Goal: Transaction & Acquisition: Obtain resource

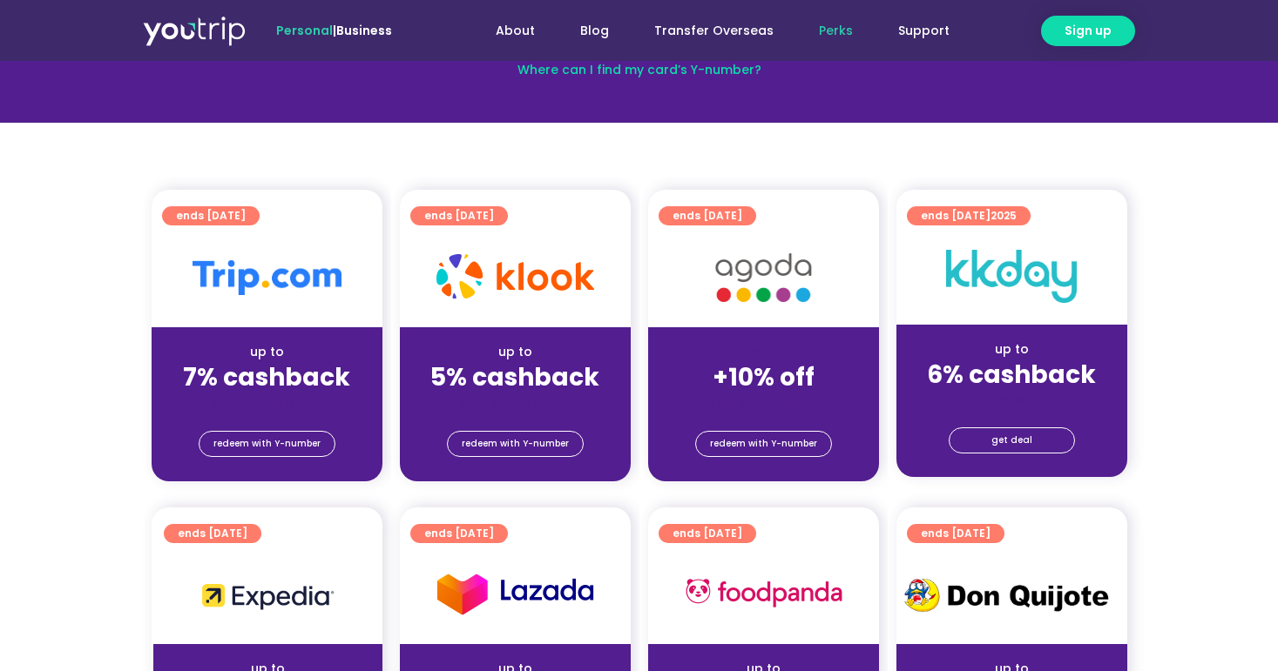
scroll to position [333, 0]
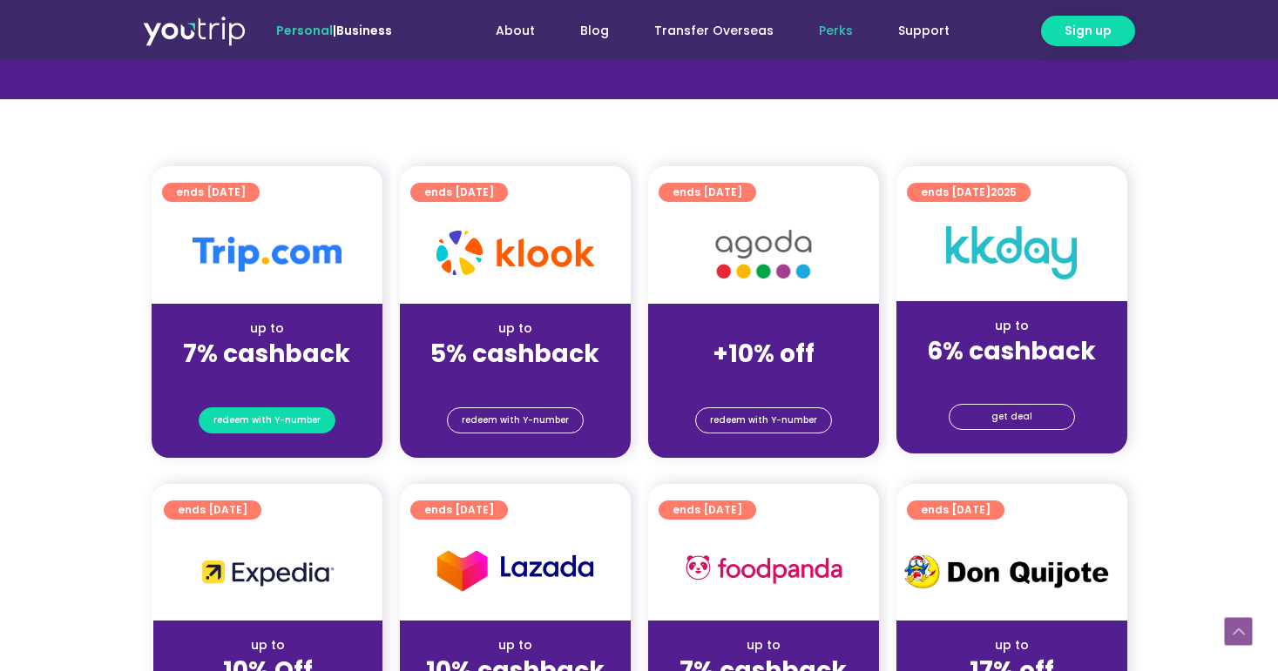
click at [298, 422] on span "redeem with Y-number" at bounding box center [266, 420] width 107 height 24
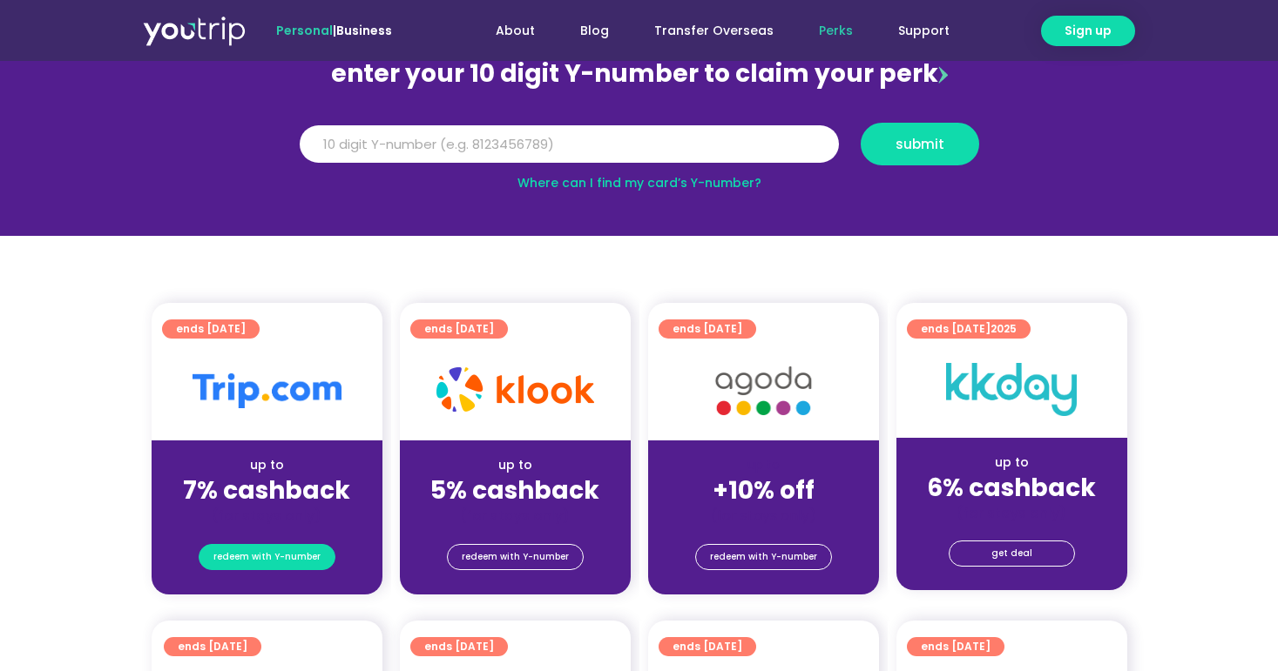
scroll to position [192, 0]
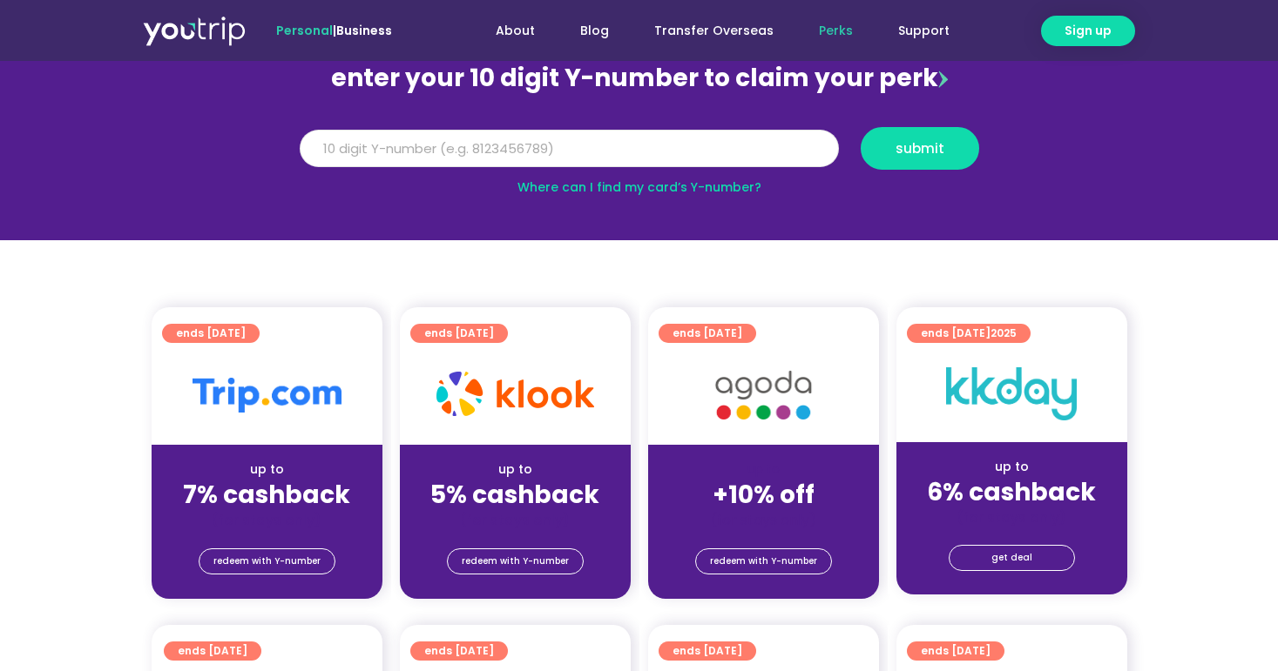
click at [484, 155] on input "Y Number" at bounding box center [569, 149] width 539 height 38
type input "8117754700"
click at [937, 150] on span "submit" at bounding box center [919, 148] width 49 height 13
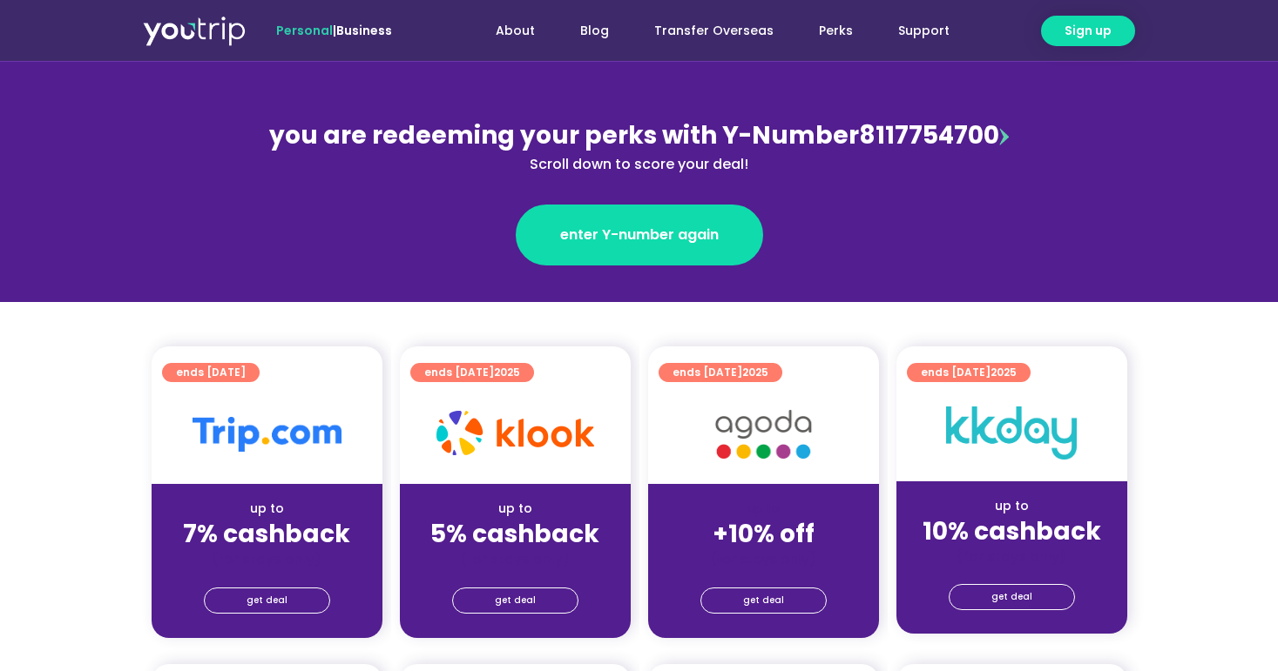
scroll to position [179, 0]
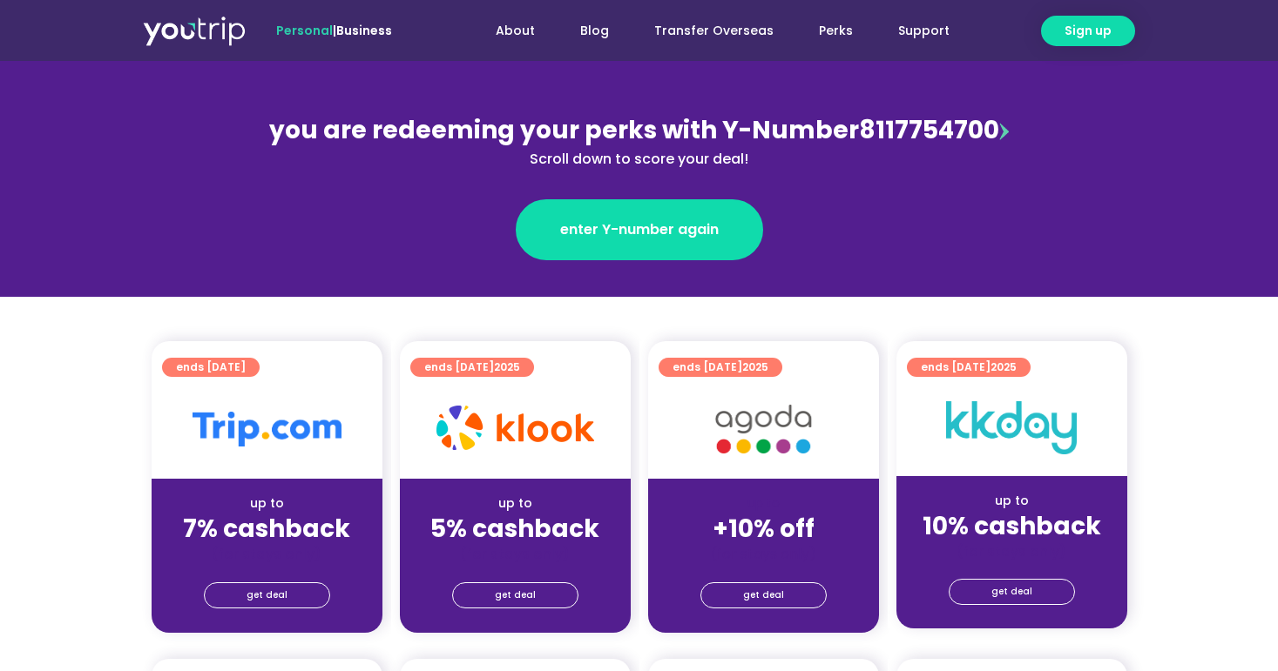
click at [282, 579] on div "get deal" at bounding box center [267, 598] width 231 height 70
click at [282, 587] on span "get deal" at bounding box center [266, 596] width 41 height 24
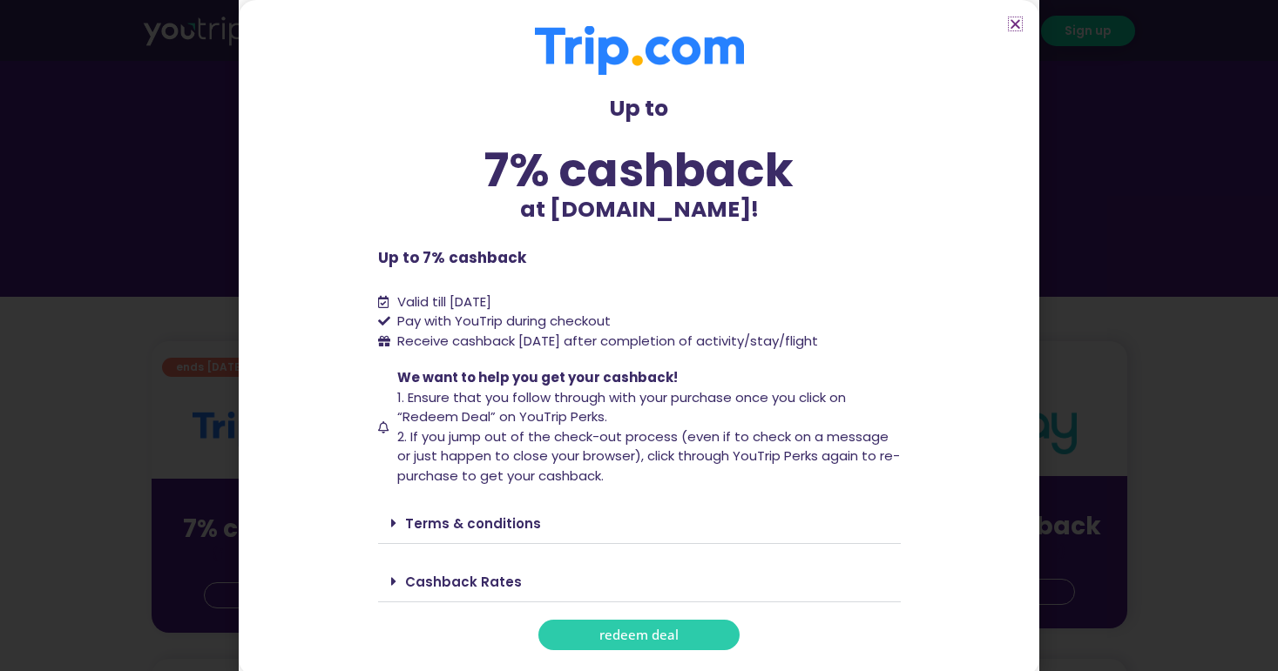
scroll to position [6, 0]
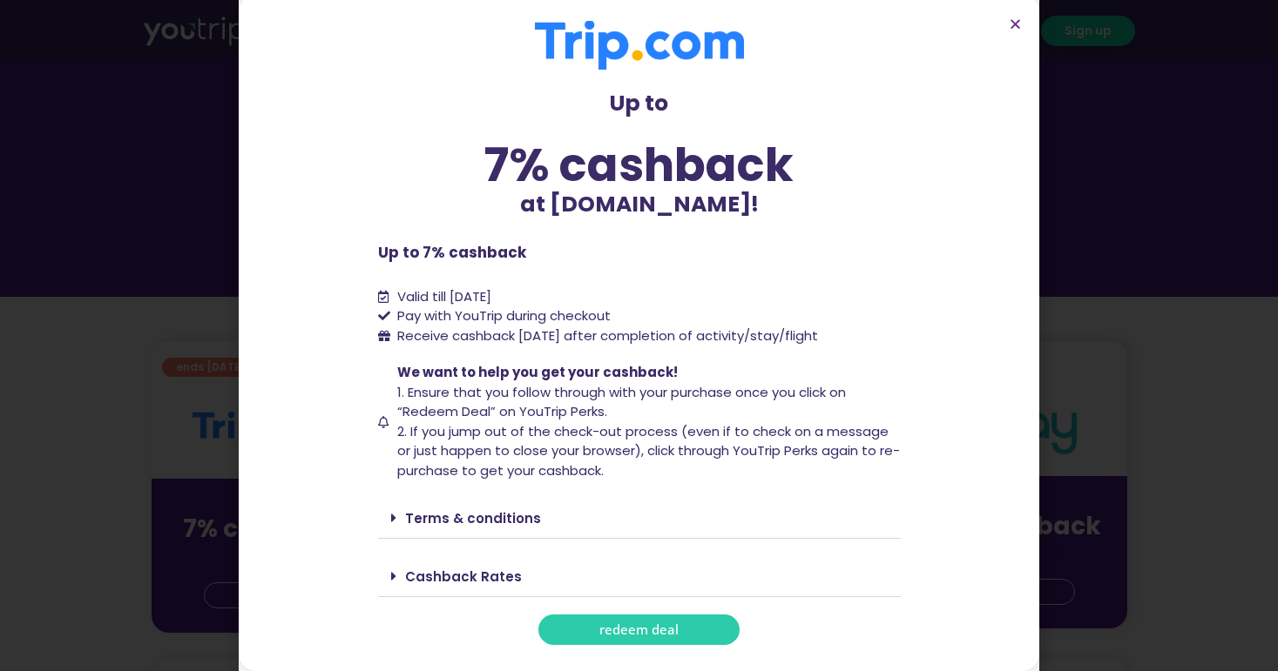
click at [577, 582] on div "Cashback Rates" at bounding box center [639, 577] width 523 height 41
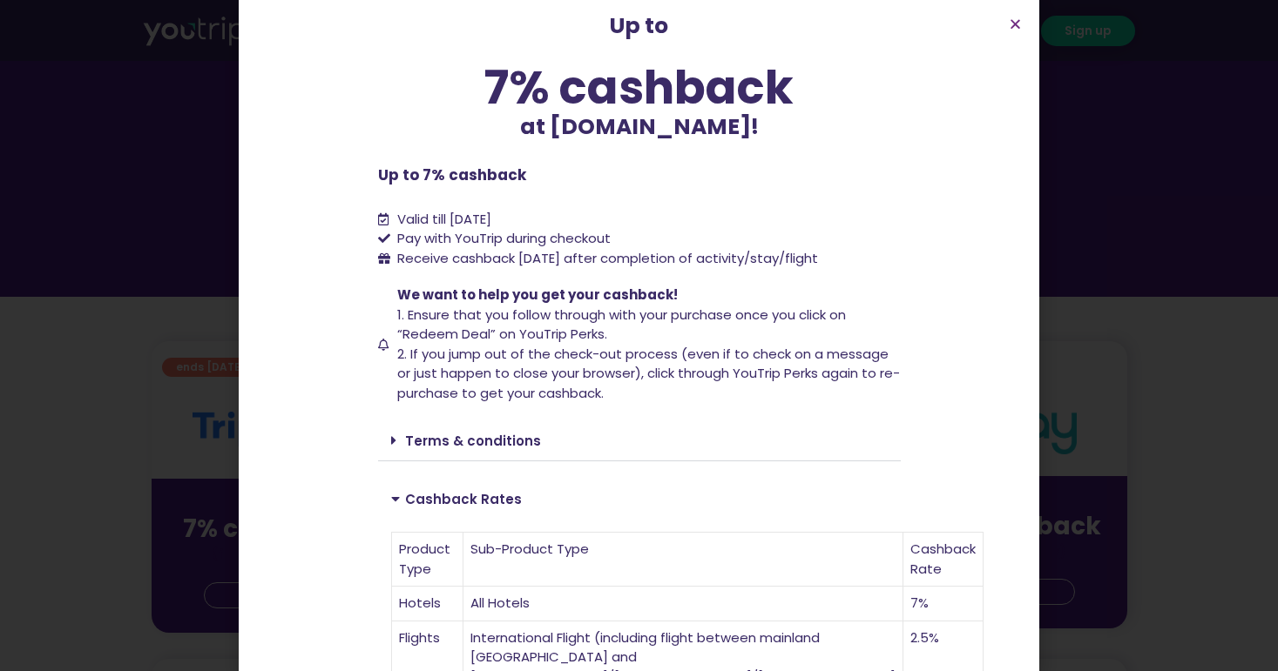
scroll to position [579, 0]
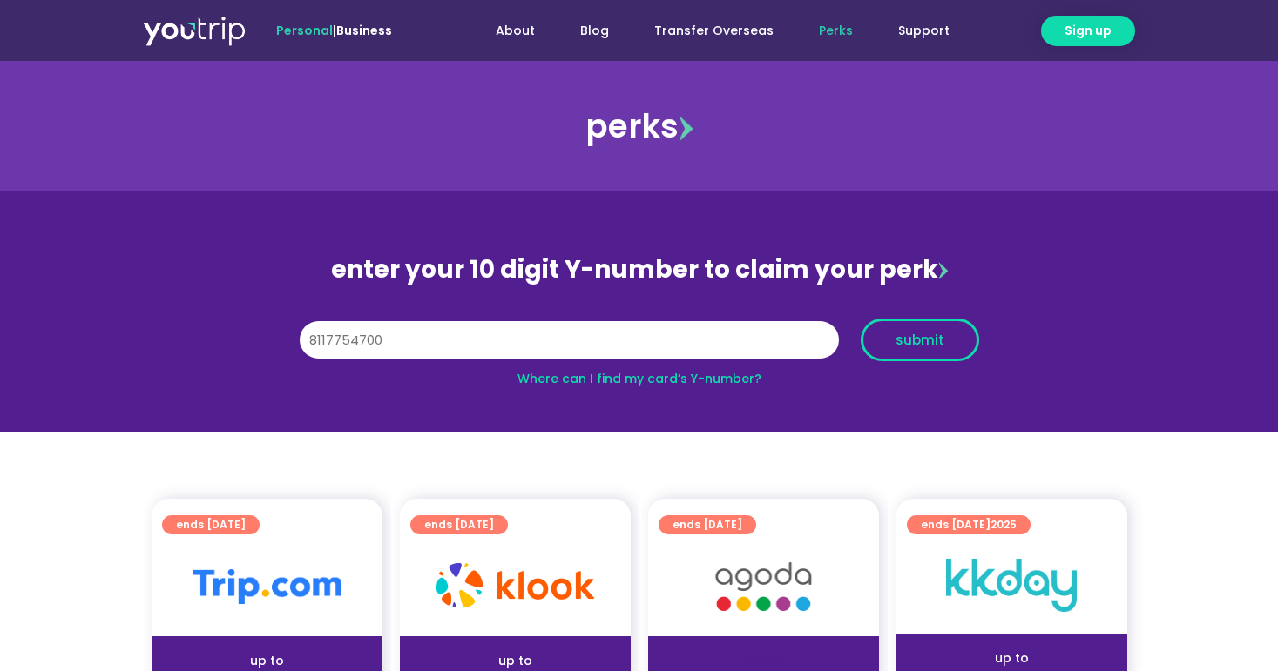
type input "8117754700"
click at [913, 328] on button "submit" at bounding box center [919, 340] width 118 height 43
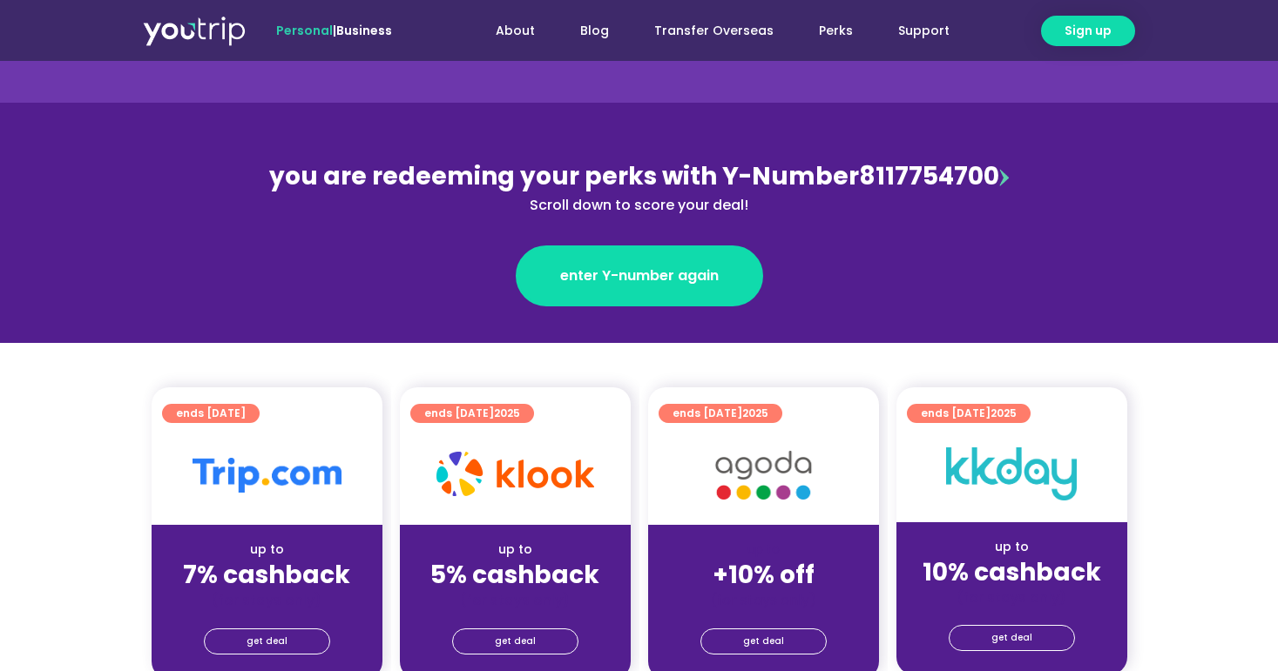
scroll to position [213, 0]
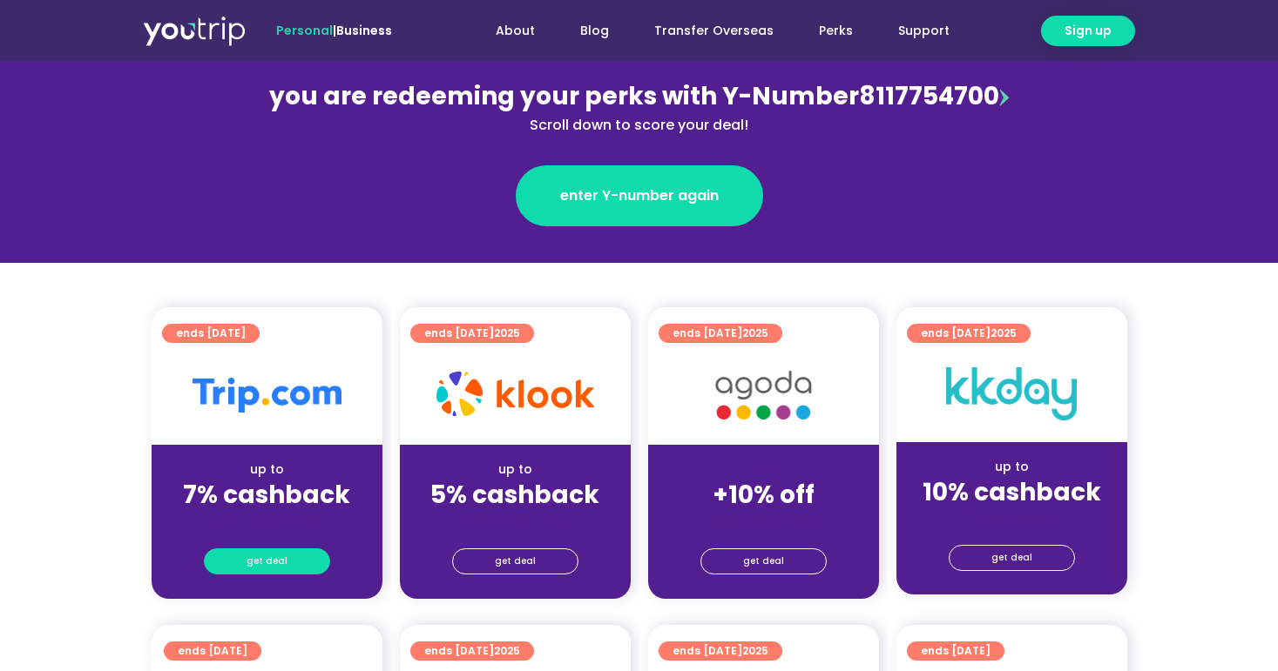
click at [256, 565] on span "get deal" at bounding box center [266, 562] width 41 height 24
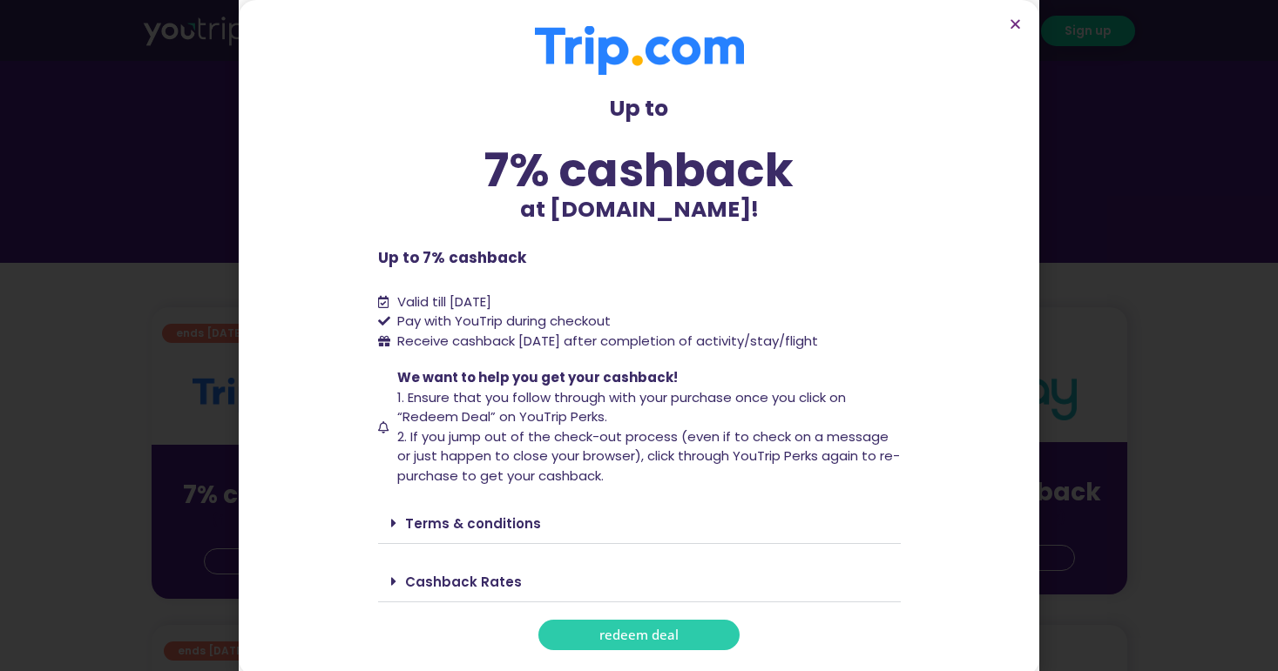
click at [562, 643] on link "redeem deal" at bounding box center [638, 635] width 201 height 30
